Goal: Task Accomplishment & Management: Use online tool/utility

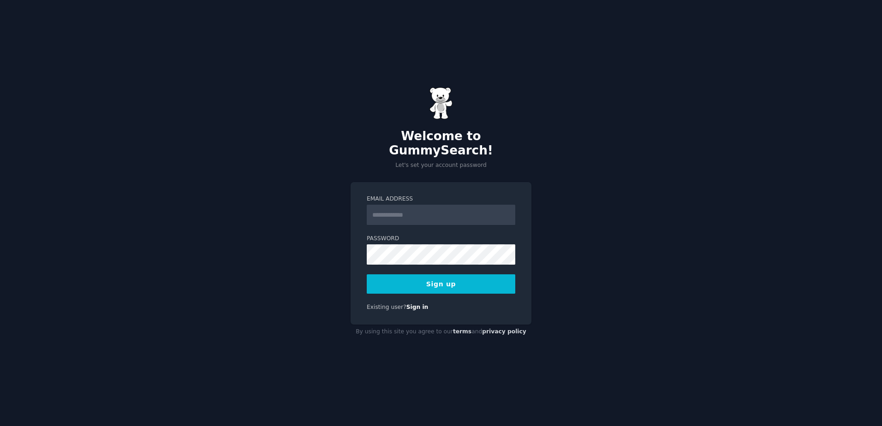
click at [415, 205] on input "Email Address" at bounding box center [441, 215] width 149 height 20
type input "**********"
click at [440, 276] on button "Sign up" at bounding box center [441, 284] width 149 height 19
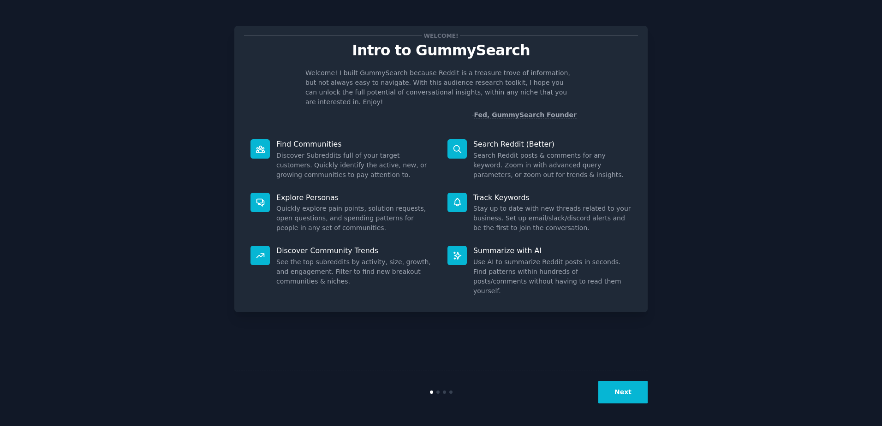
click at [624, 400] on button "Next" at bounding box center [622, 392] width 49 height 23
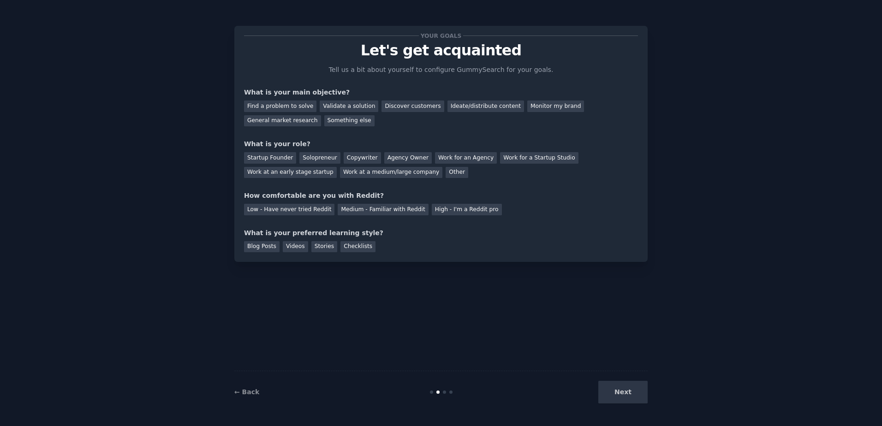
click at [406, 107] on div "Discover customers" at bounding box center [413, 107] width 62 height 12
click at [527, 107] on div "Monitor my brand" at bounding box center [555, 107] width 57 height 12
click at [401, 107] on div "Discover customers" at bounding box center [413, 107] width 62 height 12
click at [337, 167] on div "Work at an early stage startup" at bounding box center [290, 173] width 93 height 12
click at [354, 210] on div "Medium - Familiar with Reddit" at bounding box center [383, 210] width 90 height 12
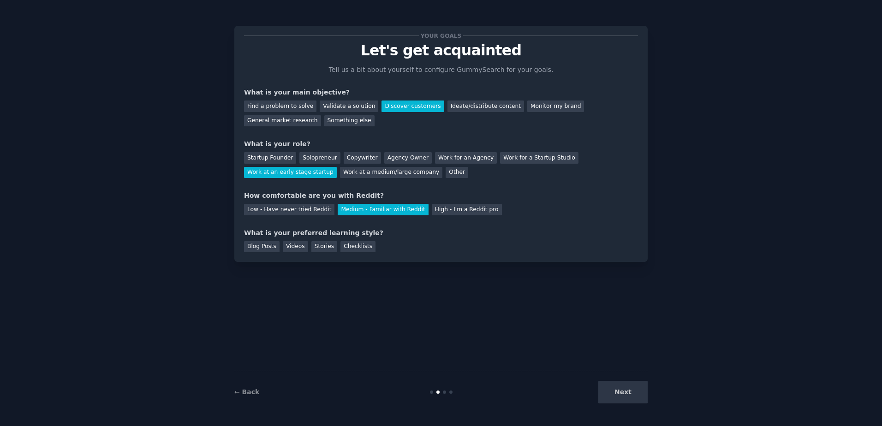
click at [286, 246] on div "Videos" at bounding box center [295, 247] width 25 height 12
drag, startPoint x: 286, startPoint y: 246, endPoint x: 251, endPoint y: 245, distance: 34.6
click at [251, 246] on div "Blog Posts" at bounding box center [262, 247] width 36 height 12
click at [416, 246] on div "Blog Posts Videos Stories Checklists" at bounding box center [441, 245] width 394 height 15
click at [624, 395] on button "Next" at bounding box center [622, 392] width 49 height 23
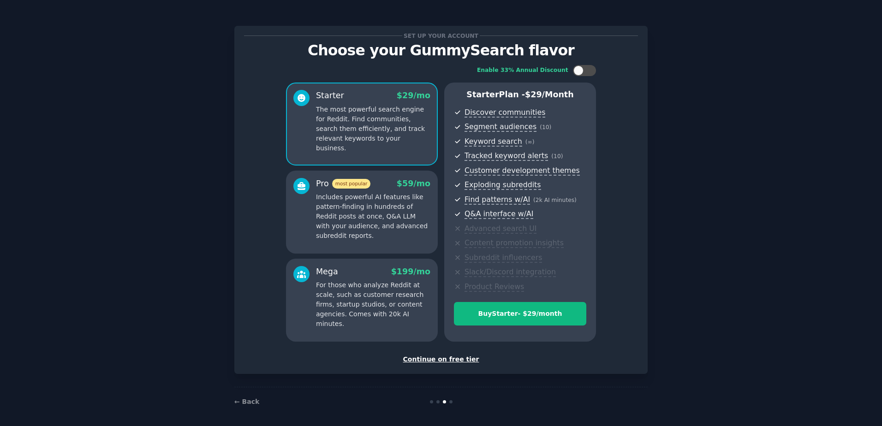
click at [438, 359] on div "Continue on free tier" at bounding box center [441, 360] width 394 height 10
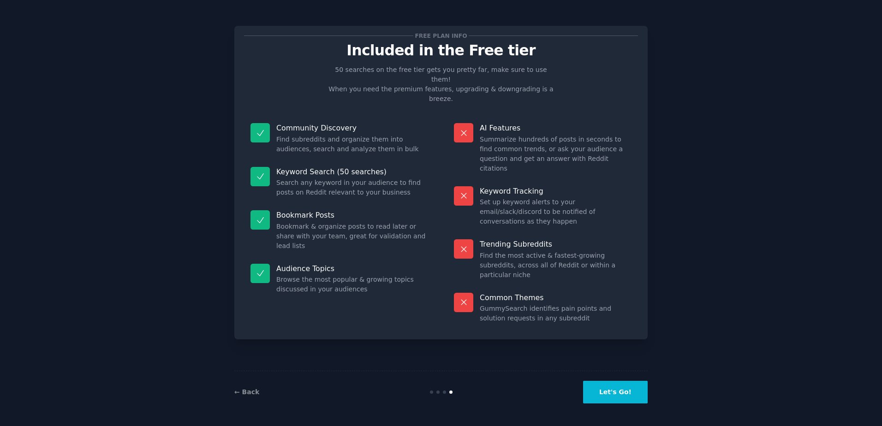
click at [622, 390] on button "Let's Go!" at bounding box center [615, 392] width 65 height 23
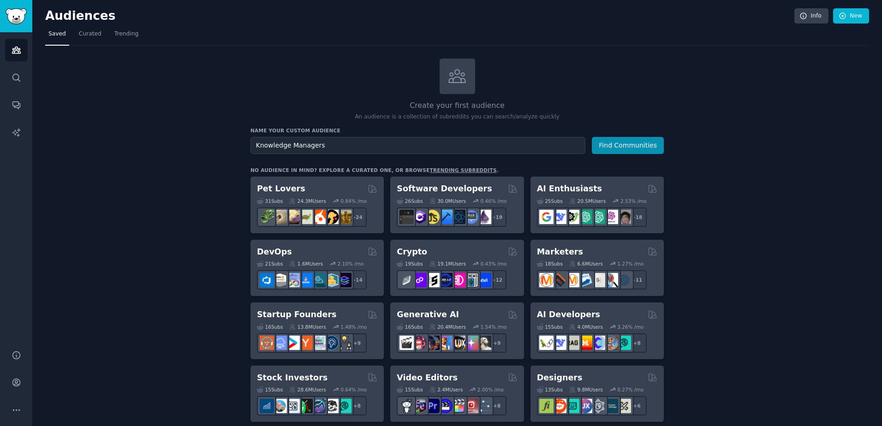
type input "Knowledge Managers"
click at [592, 137] on button "Find Communities" at bounding box center [628, 145] width 72 height 17
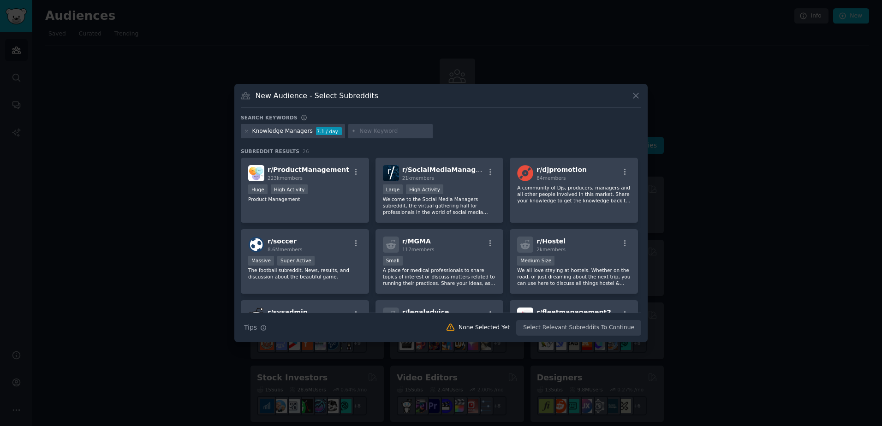
click at [388, 131] on input "text" at bounding box center [394, 131] width 70 height 8
type input "KMS"
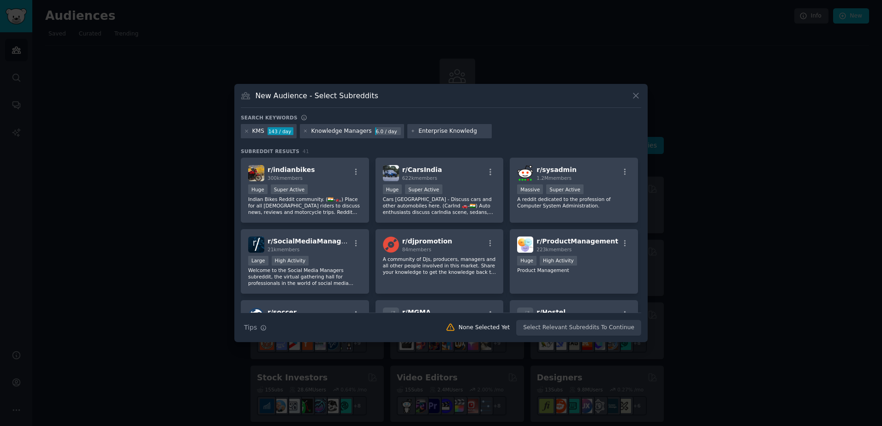
type input "Enterprise Knowledge"
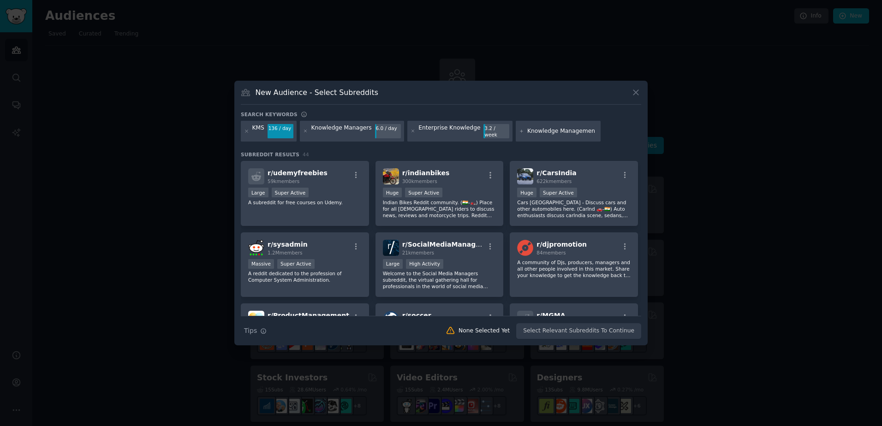
type input "Knowledge Management"
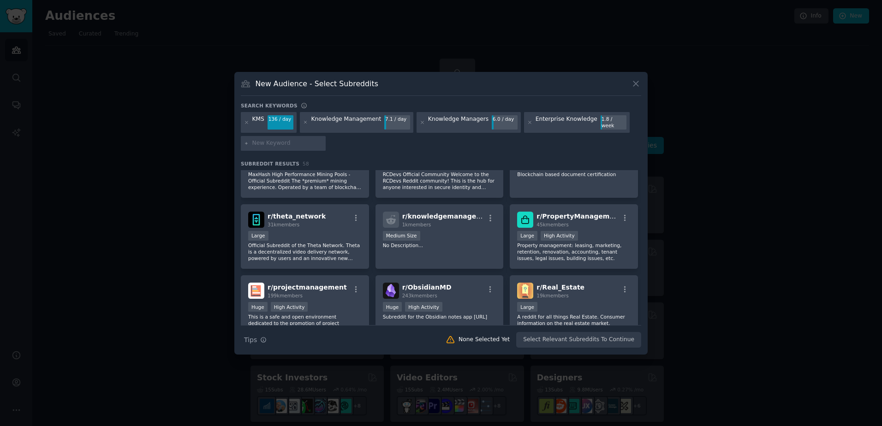
scroll to position [738, 0]
click at [490, 218] on icon "button" at bounding box center [491, 218] width 2 height 6
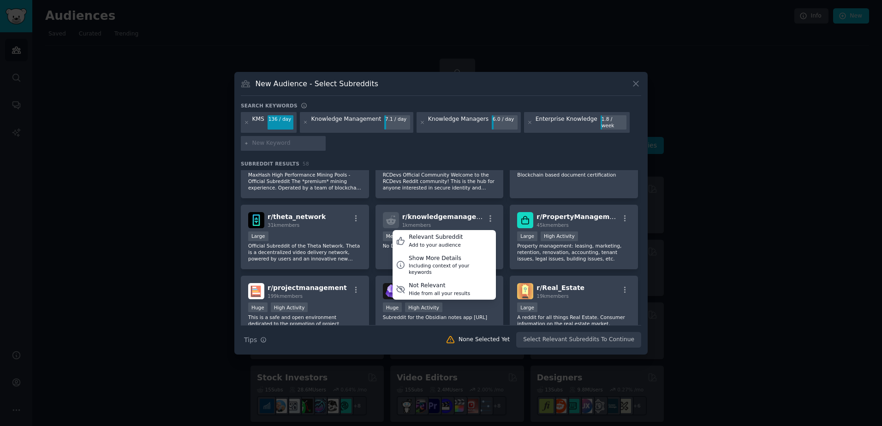
click at [441, 236] on div "Relevant Subreddit" at bounding box center [436, 237] width 54 height 8
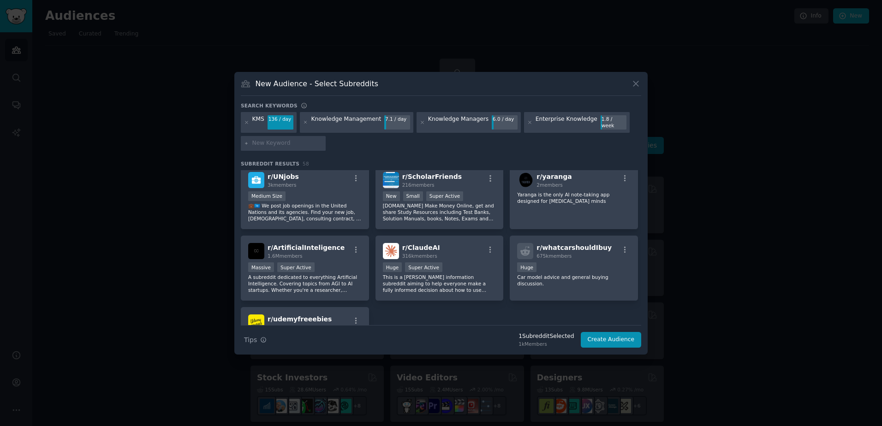
scroll to position [1246, 0]
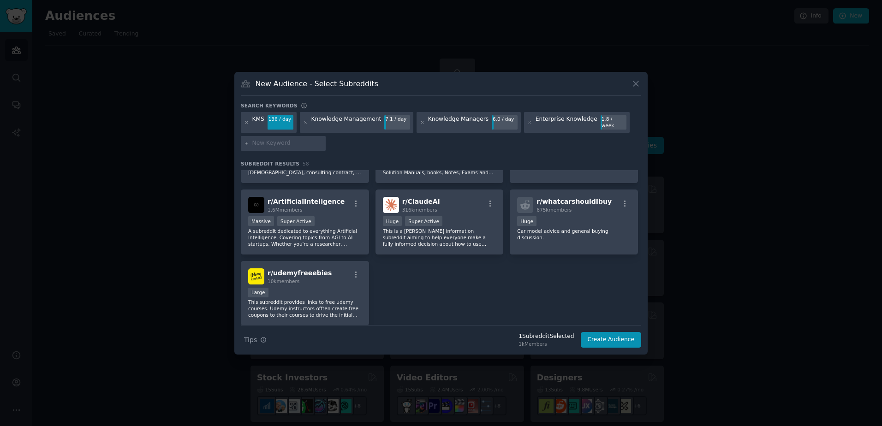
click at [357, 203] on icon "button" at bounding box center [356, 204] width 8 height 8
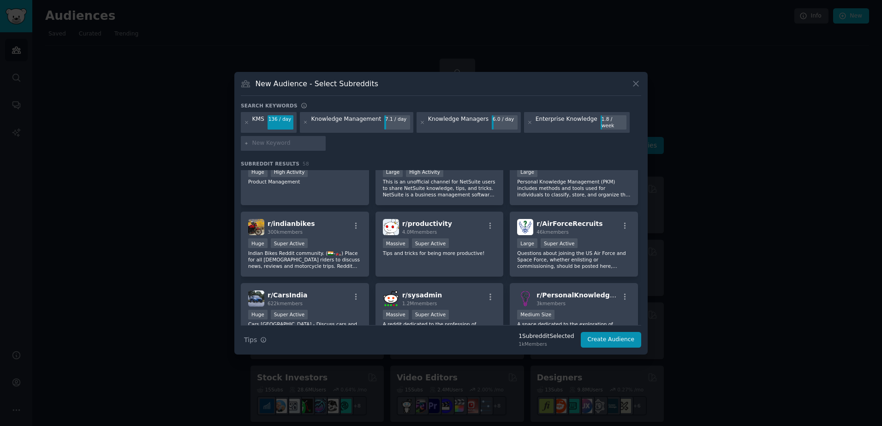
scroll to position [0, 0]
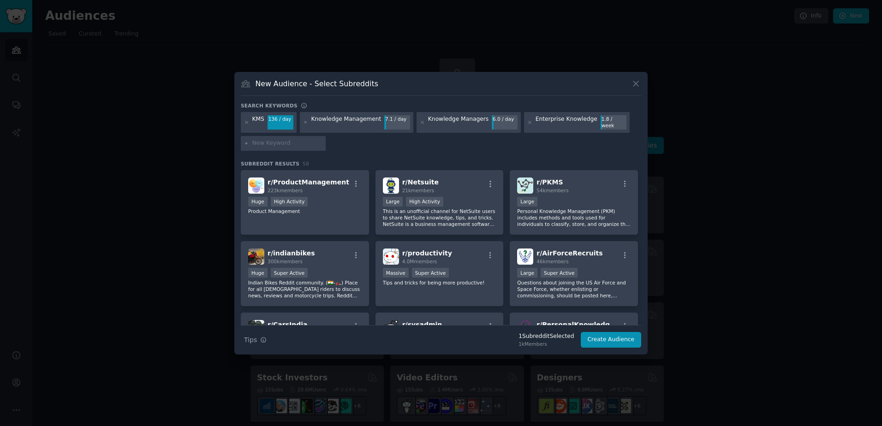
click at [245, 122] on icon at bounding box center [246, 122] width 5 height 5
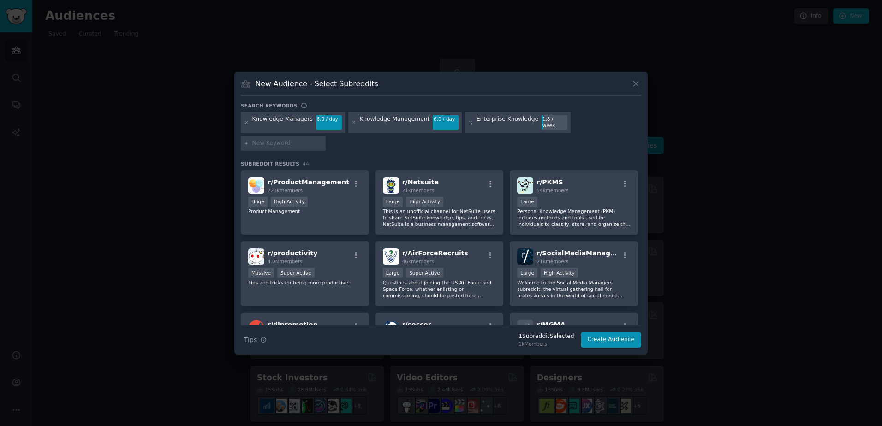
drag, startPoint x: 246, startPoint y: 131, endPoint x: 250, endPoint y: 129, distance: 4.8
click at [246, 125] on icon at bounding box center [246, 122] width 5 height 5
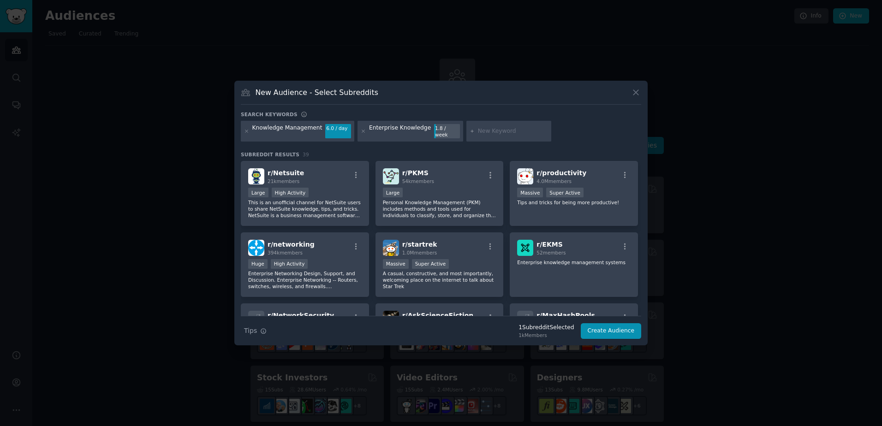
click at [361, 132] on icon at bounding box center [363, 131] width 5 height 5
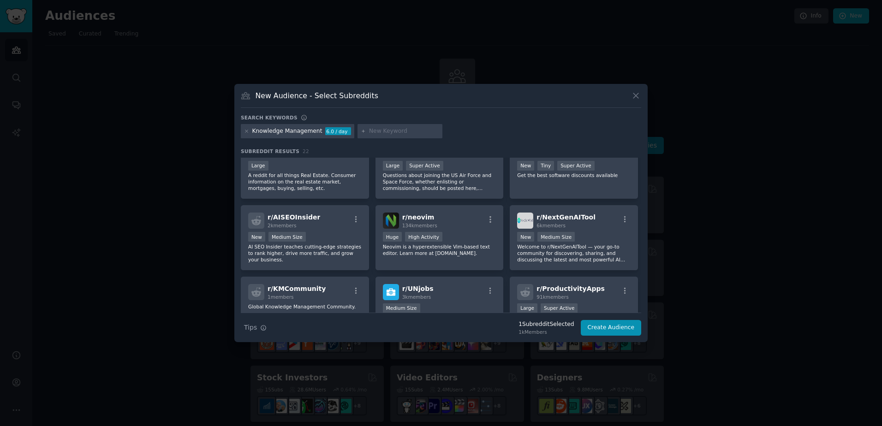
scroll to position [231, 0]
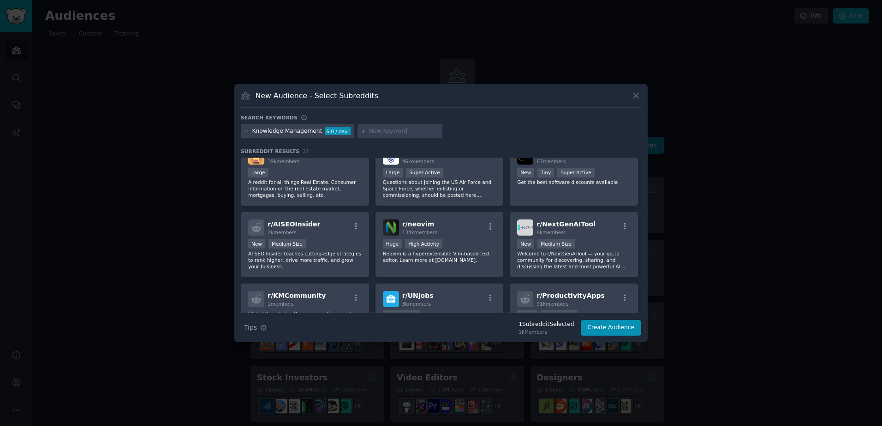
click at [623, 227] on icon "button" at bounding box center [625, 226] width 8 height 8
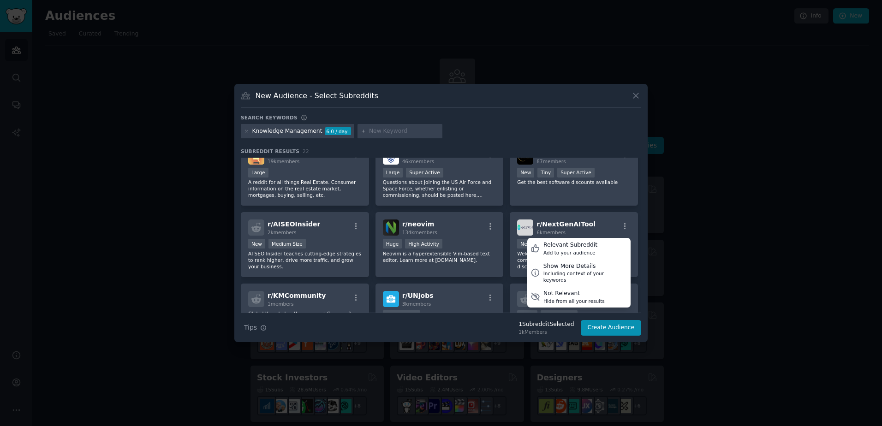
click at [582, 245] on div "Relevant Subreddit" at bounding box center [571, 245] width 54 height 8
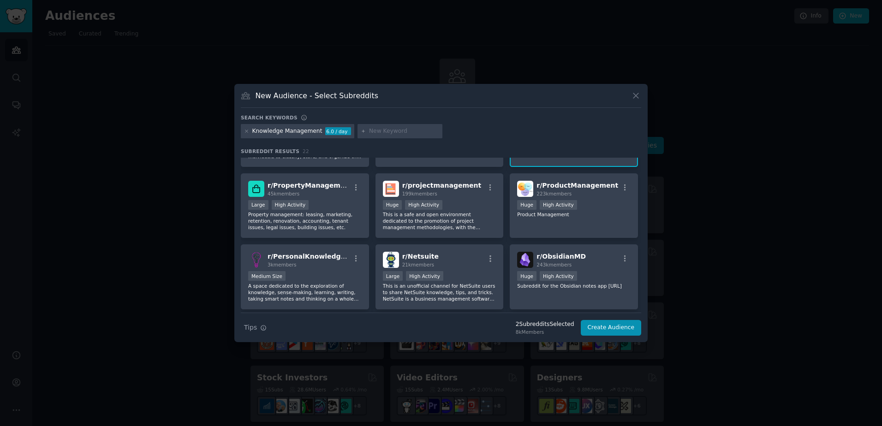
scroll to position [0, 0]
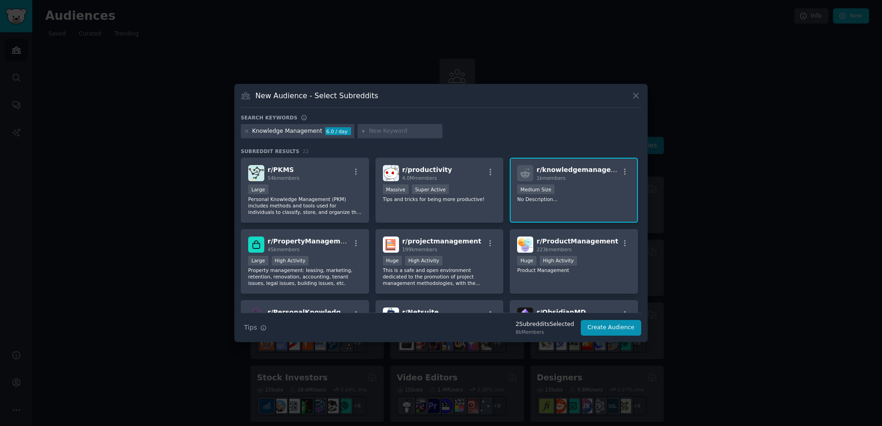
click at [470, 135] on div "Knowledge Management 6.0 / day" at bounding box center [441, 133] width 400 height 18
